Goal: Task Accomplishment & Management: Use online tool/utility

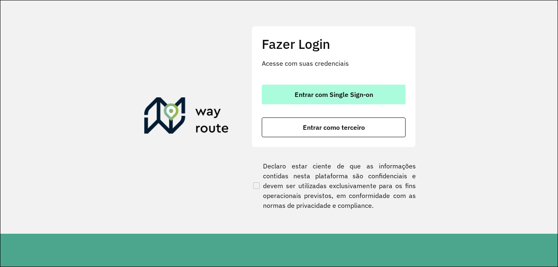
click at [345, 101] on button "Entrar com Single Sign-on" at bounding box center [334, 95] width 144 height 20
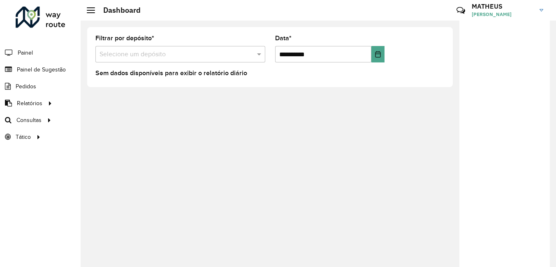
click at [119, 81] on div "**********" at bounding box center [269, 57] width 365 height 60
